Goal: Contribute content

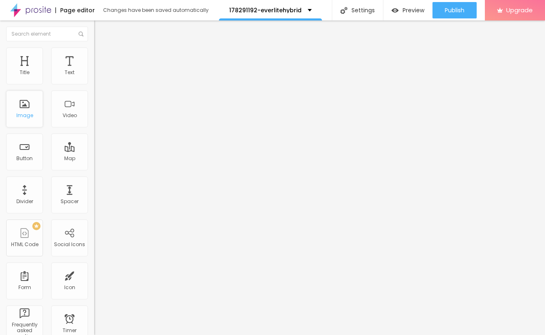
click at [18, 119] on div "Image" at bounding box center [24, 108] width 37 height 37
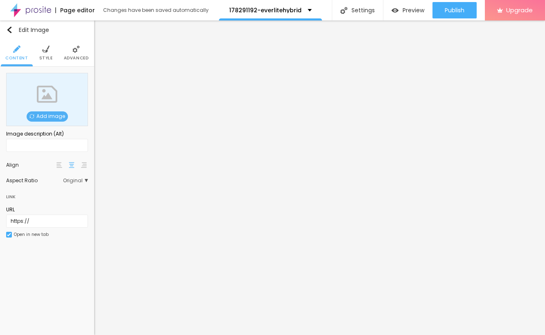
click at [40, 115] on span "Add image" at bounding box center [47, 116] width 41 height 10
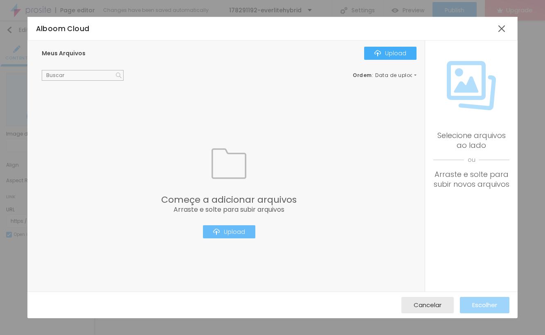
click at [232, 230] on div "Upload" at bounding box center [229, 231] width 32 height 7
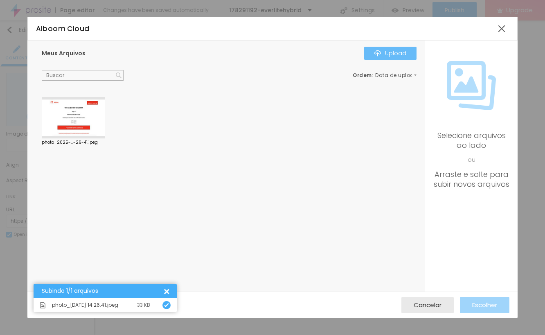
click at [393, 52] on div "Upload" at bounding box center [390, 53] width 32 height 7
click at [229, 171] on div "photo_2025-...-26-41.jpeg" at bounding box center [231, 192] width 379 height 190
click at [86, 113] on div at bounding box center [73, 118] width 63 height 42
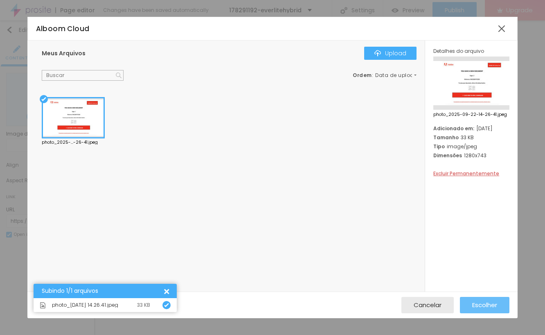
click at [492, 297] on div "Escolher" at bounding box center [484, 305] width 25 height 16
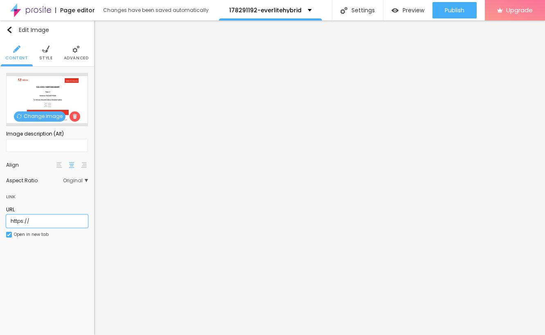
click at [39, 222] on input "https://" at bounding box center [47, 220] width 82 height 13
drag, startPoint x: 39, startPoint y: 222, endPoint x: -13, endPoint y: 221, distance: 52.0
click at [0, 221] on html "Page editor Changes have been saved automatically 178291192-everlitehybrid Sett…" at bounding box center [272, 167] width 545 height 335
click at [32, 224] on input "text" at bounding box center [47, 220] width 82 height 13
paste input "[URL][DOMAIN_NAME]"
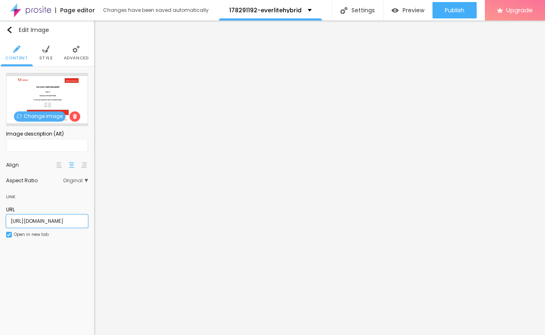
scroll to position [0, 16]
type input "[URL][DOMAIN_NAME]"
click at [7, 242] on div "URL [URL][DOMAIN_NAME] Open in new tab" at bounding box center [47, 224] width 82 height 45
click at [7, 234] on img at bounding box center [9, 234] width 4 height 4
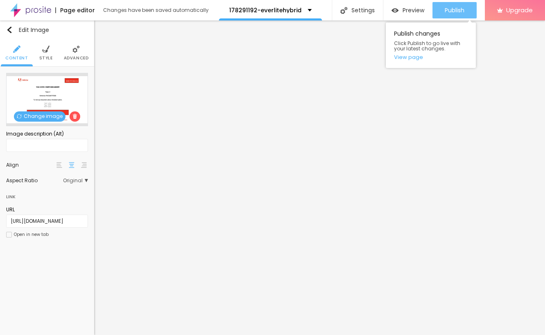
click at [436, 11] on button "Publish" at bounding box center [454, 10] width 44 height 16
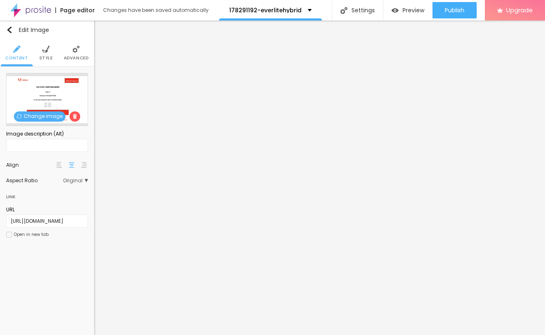
click at [23, 7] on img at bounding box center [30, 10] width 41 height 20
